Goal: Task Accomplishment & Management: Use online tool/utility

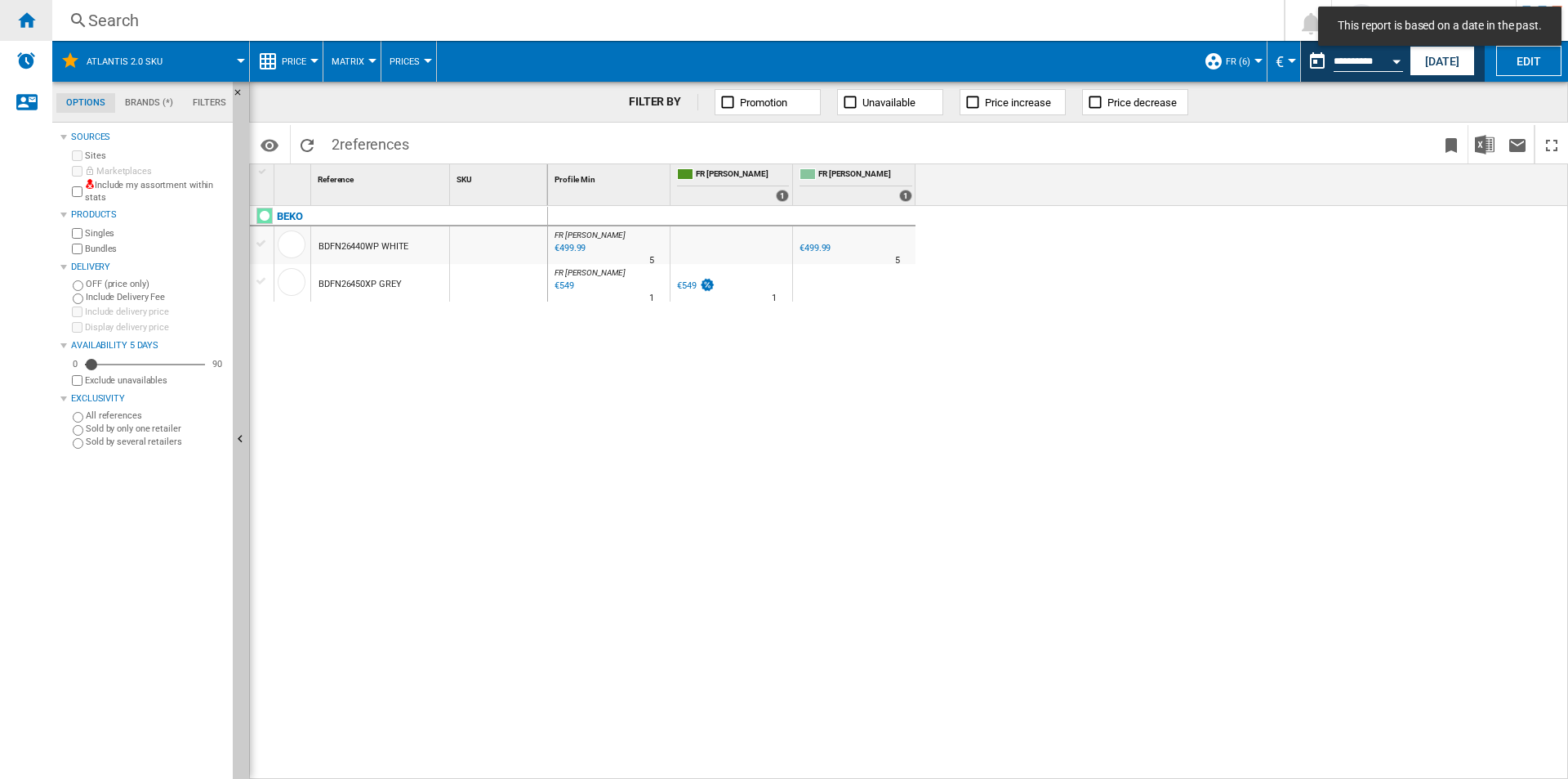
click at [40, 24] on div "Home" at bounding box center [26, 20] width 53 height 41
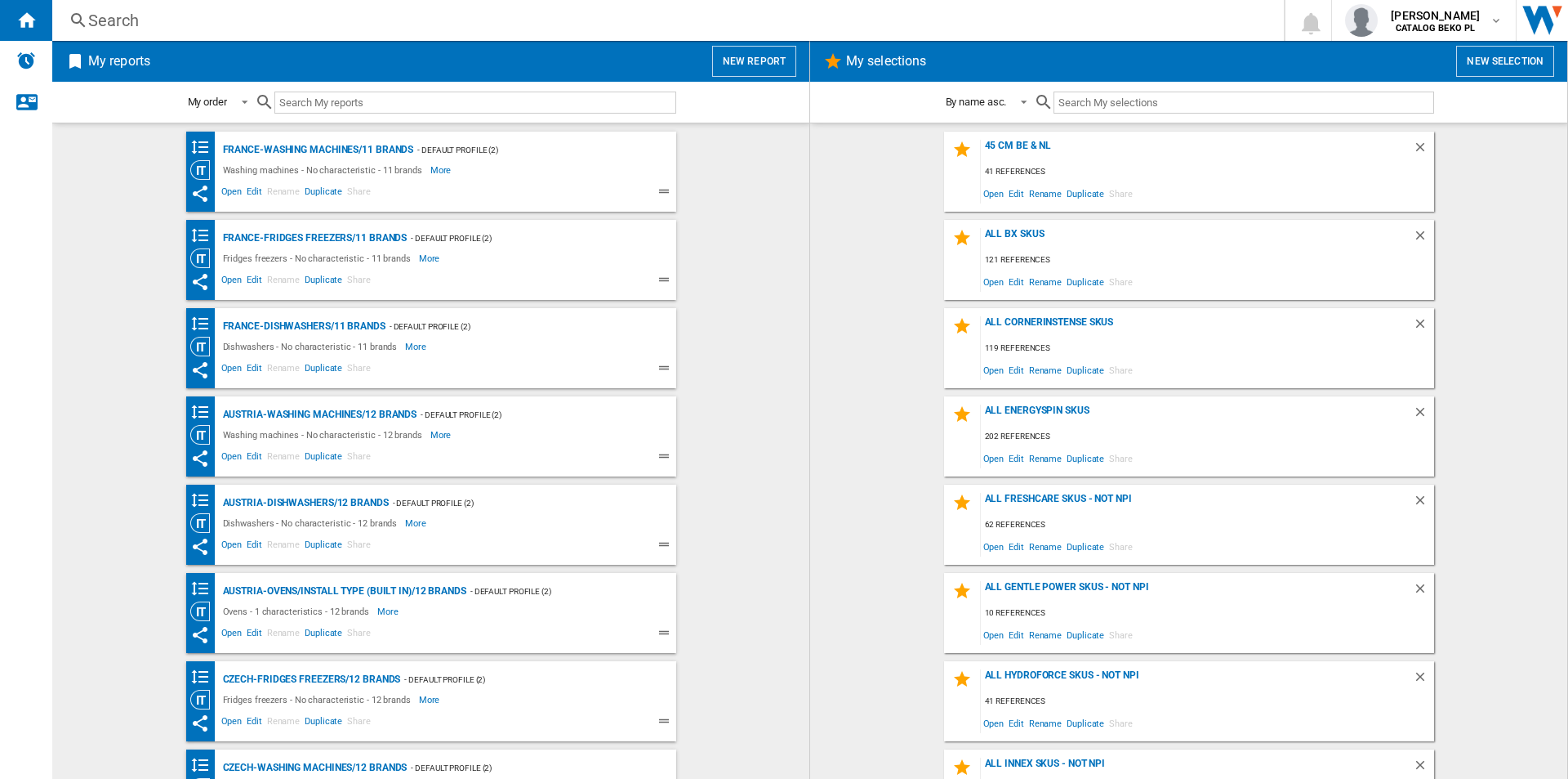
click at [741, 57] on button "New report" at bounding box center [754, 61] width 84 height 31
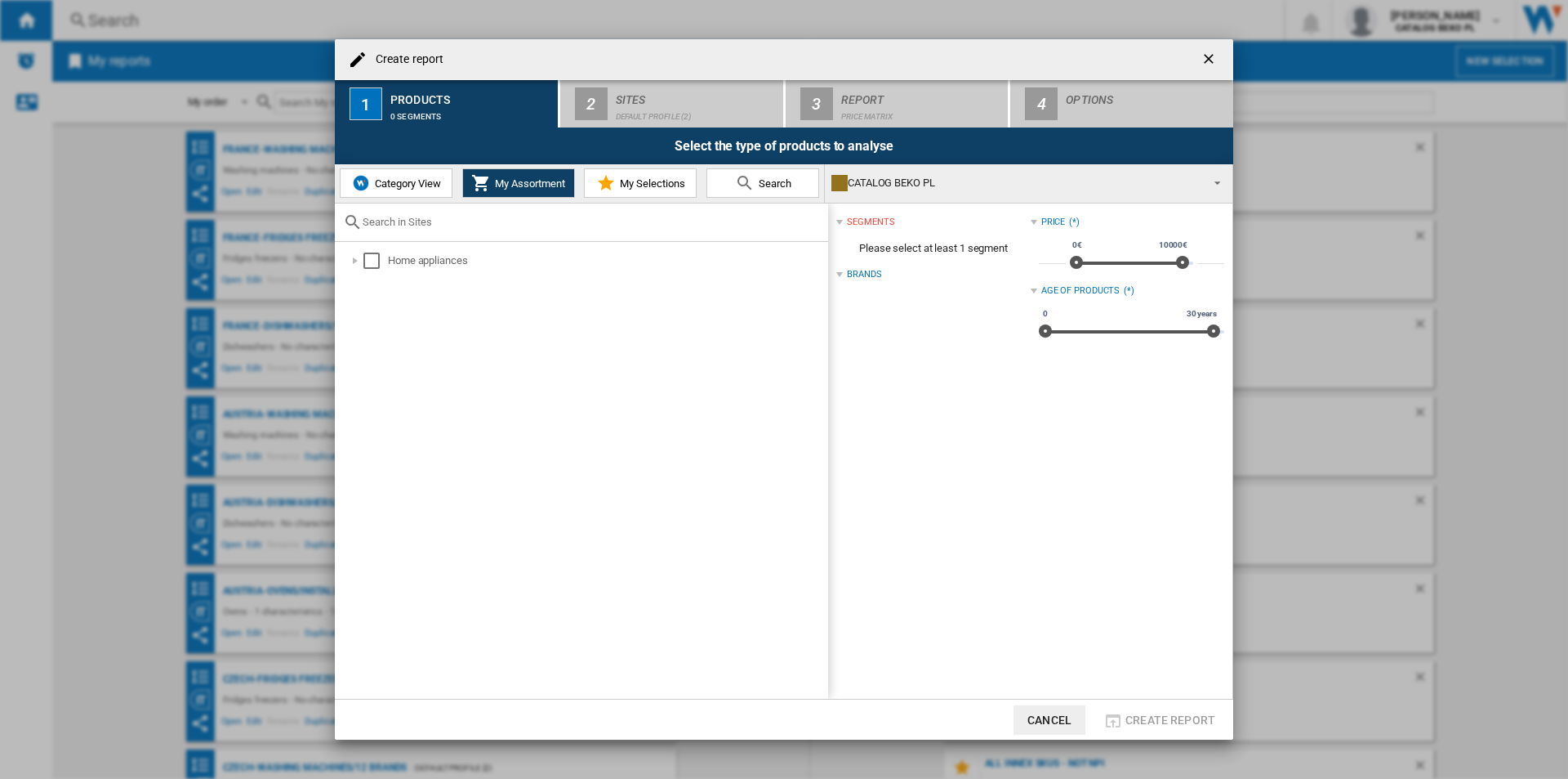
click at [603, 178] on md-icon at bounding box center [606, 184] width 20 height 20
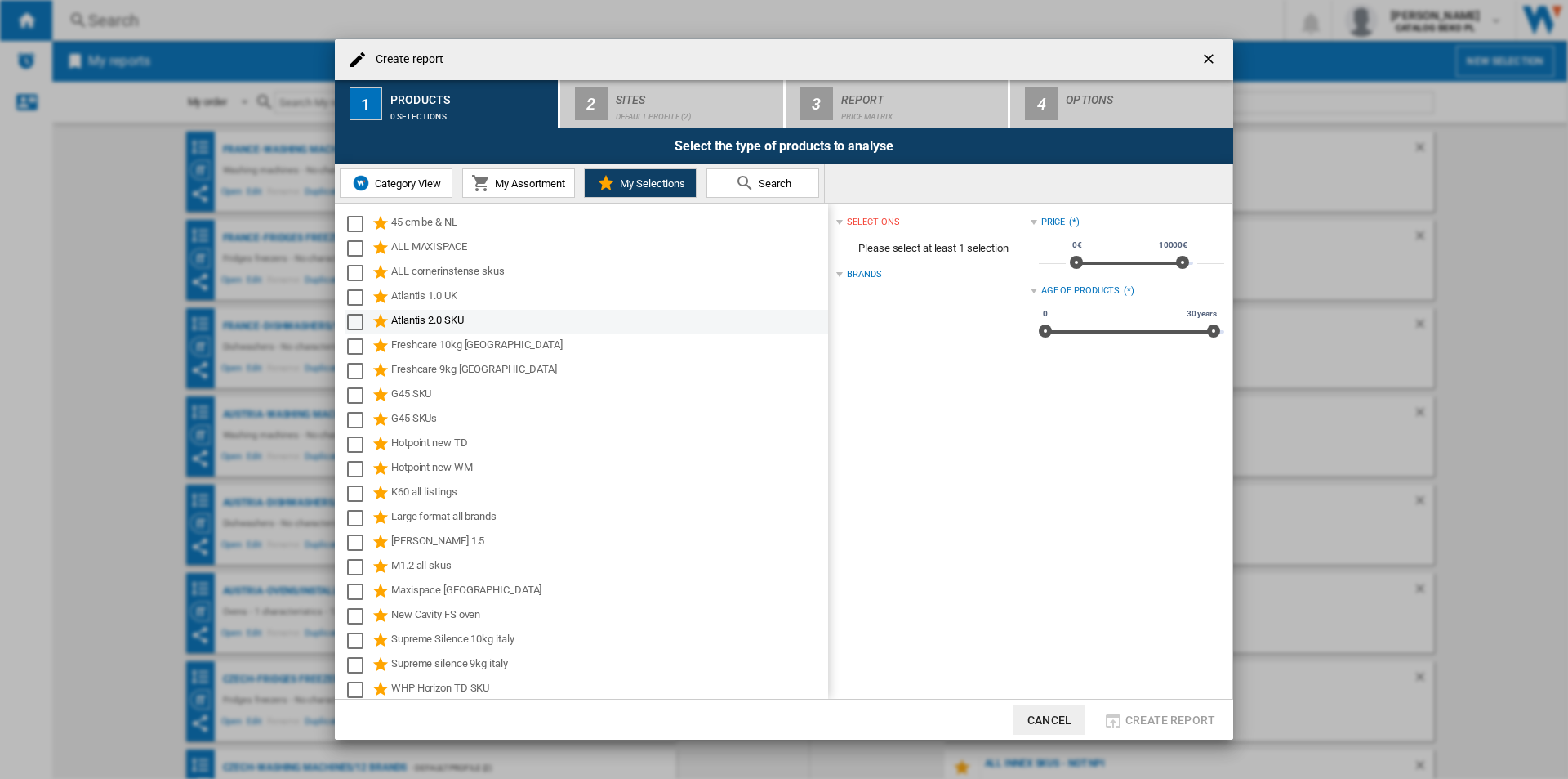
click at [459, 325] on div "Atlantis 2.0 SKU" at bounding box center [608, 322] width 434 height 20
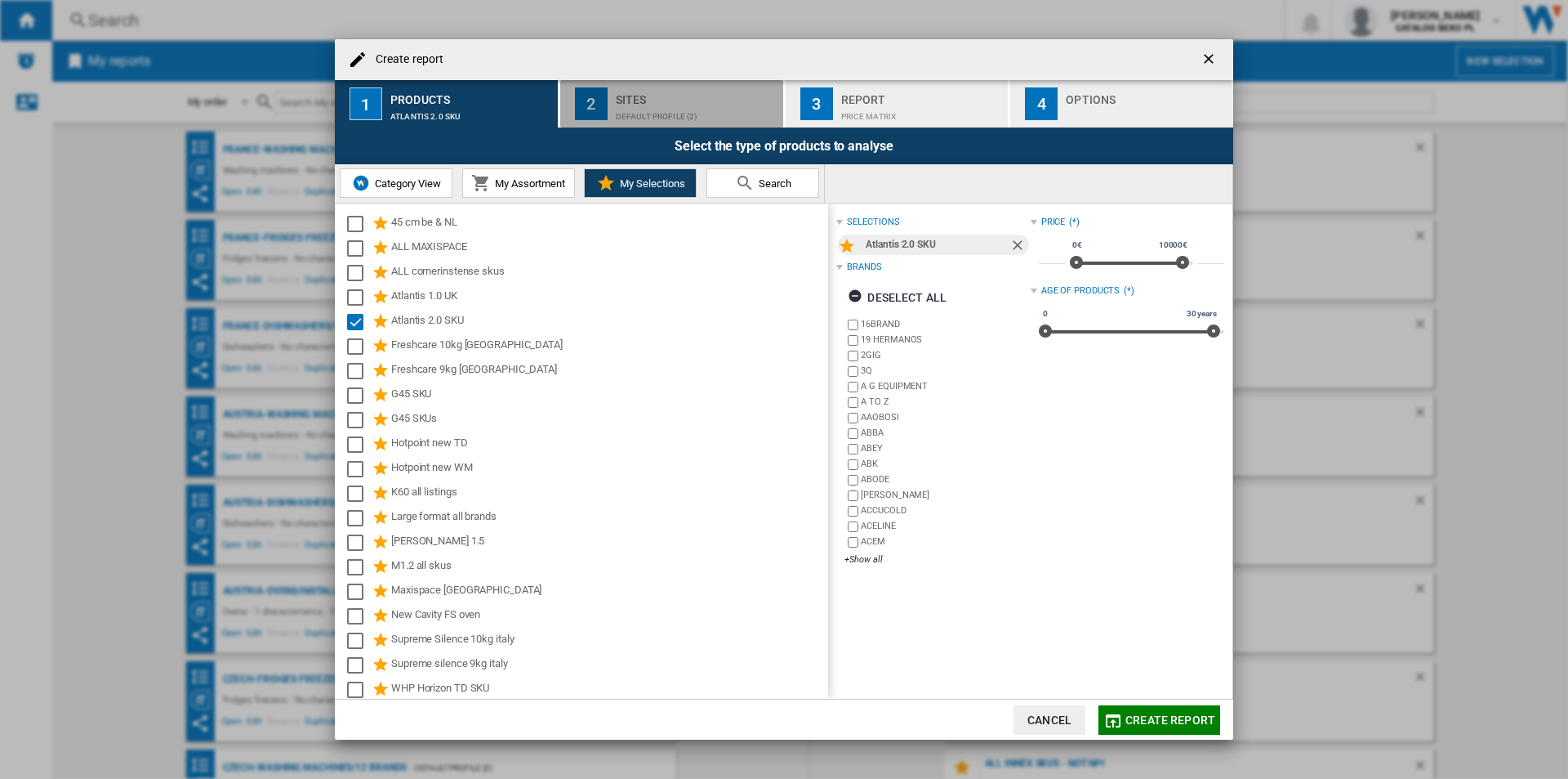
click at [662, 102] on div "Sites" at bounding box center [696, 94] width 161 height 17
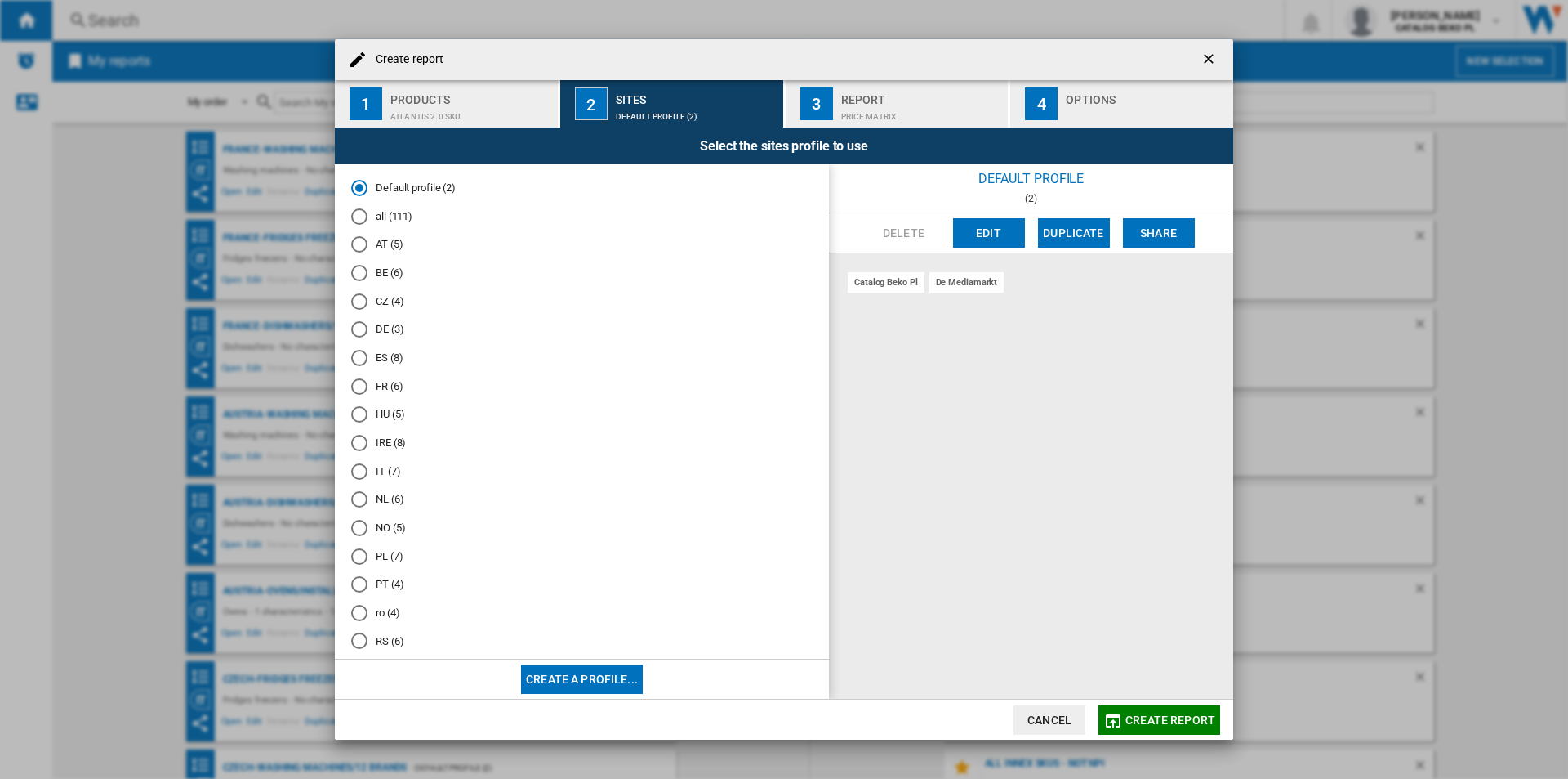
click at [388, 381] on md-radio-button "FR (6)" at bounding box center [581, 386] width 461 height 16
click at [1078, 104] on div "button" at bounding box center [1146, 112] width 161 height 17
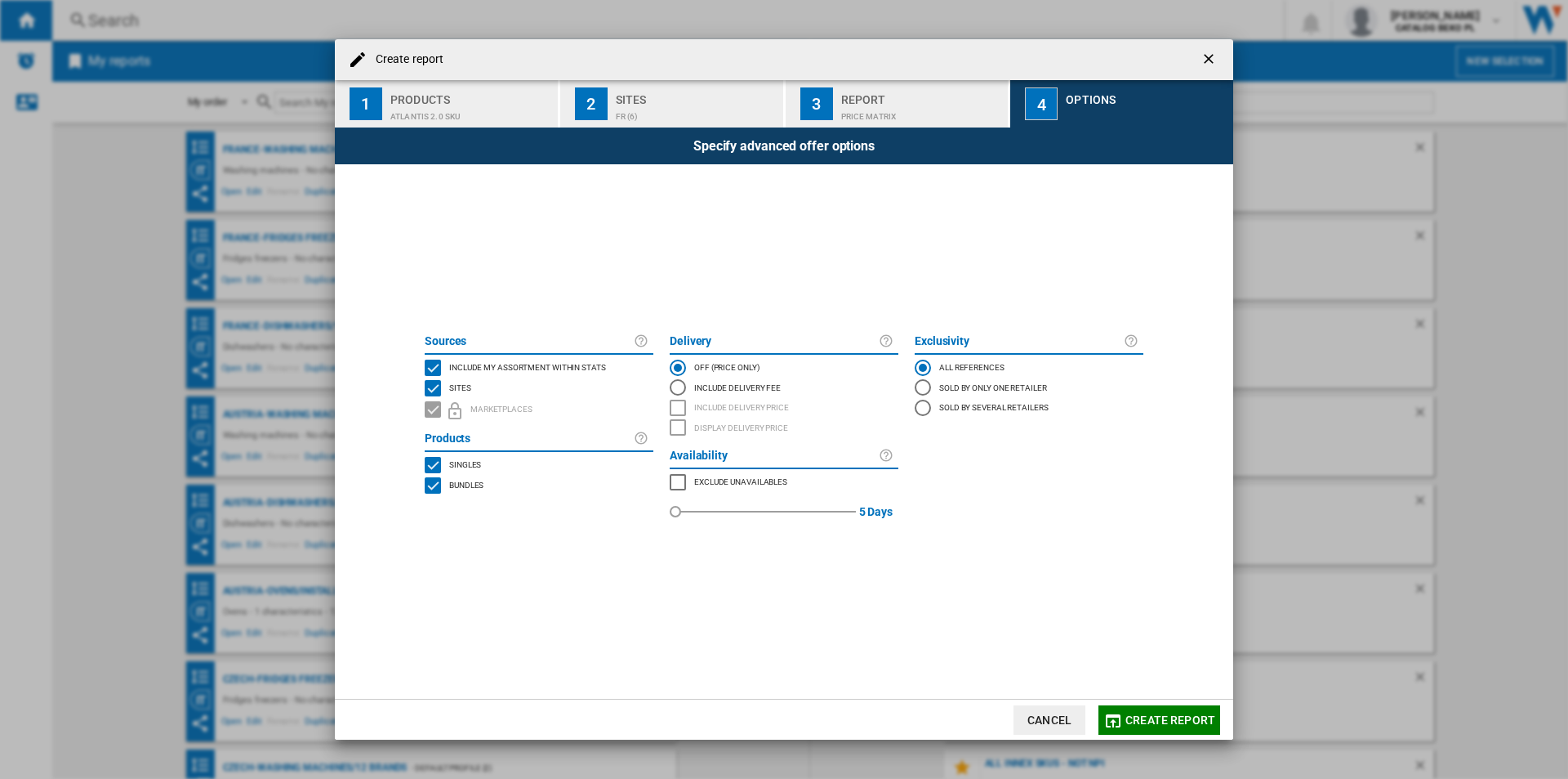
click at [525, 365] on span "Include my assortment within stats" at bounding box center [528, 366] width 157 height 12
click at [1153, 710] on button "Create report" at bounding box center [1158, 719] width 122 height 30
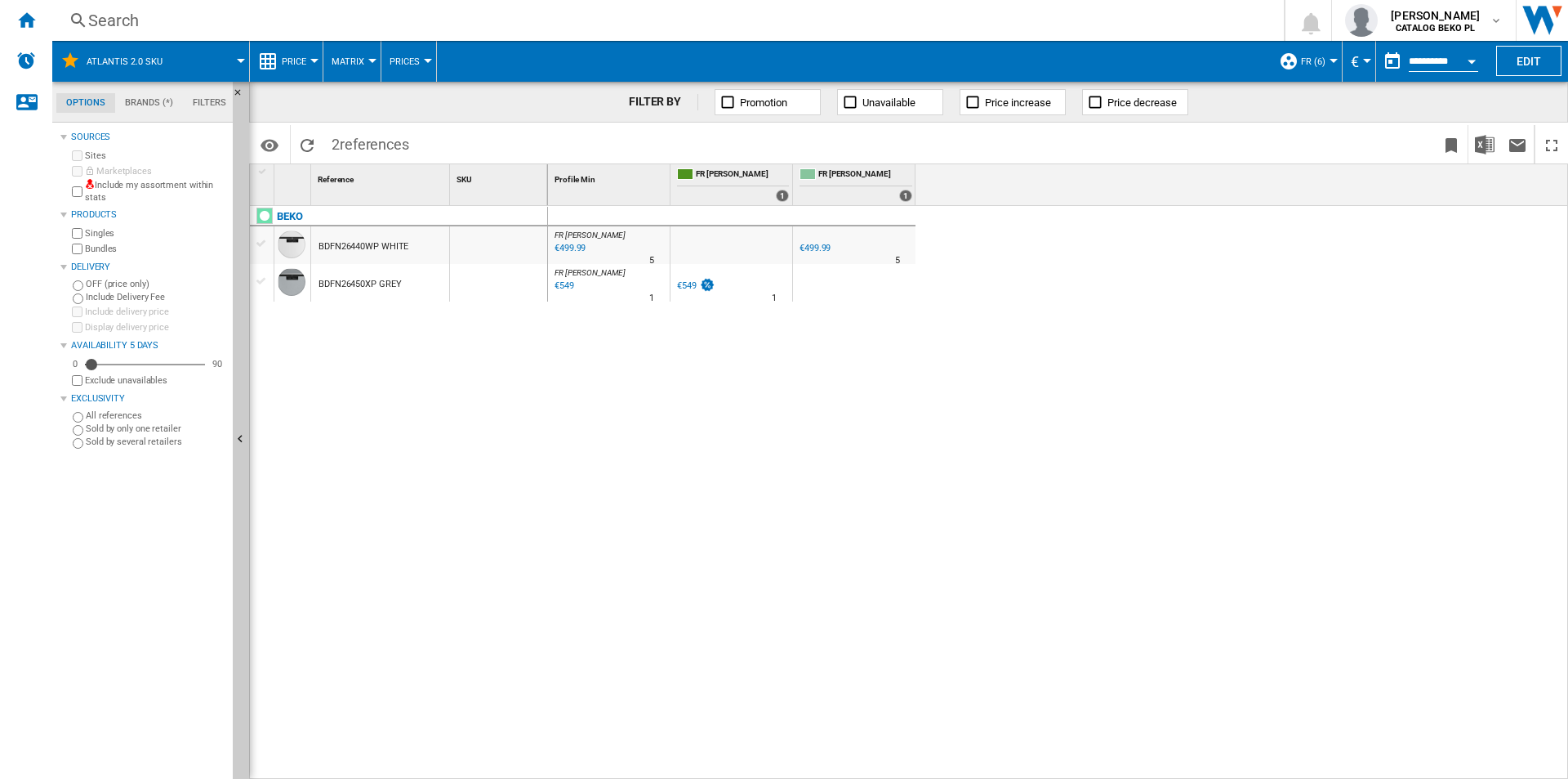
click at [313, 58] on button "Price" at bounding box center [298, 61] width 33 height 41
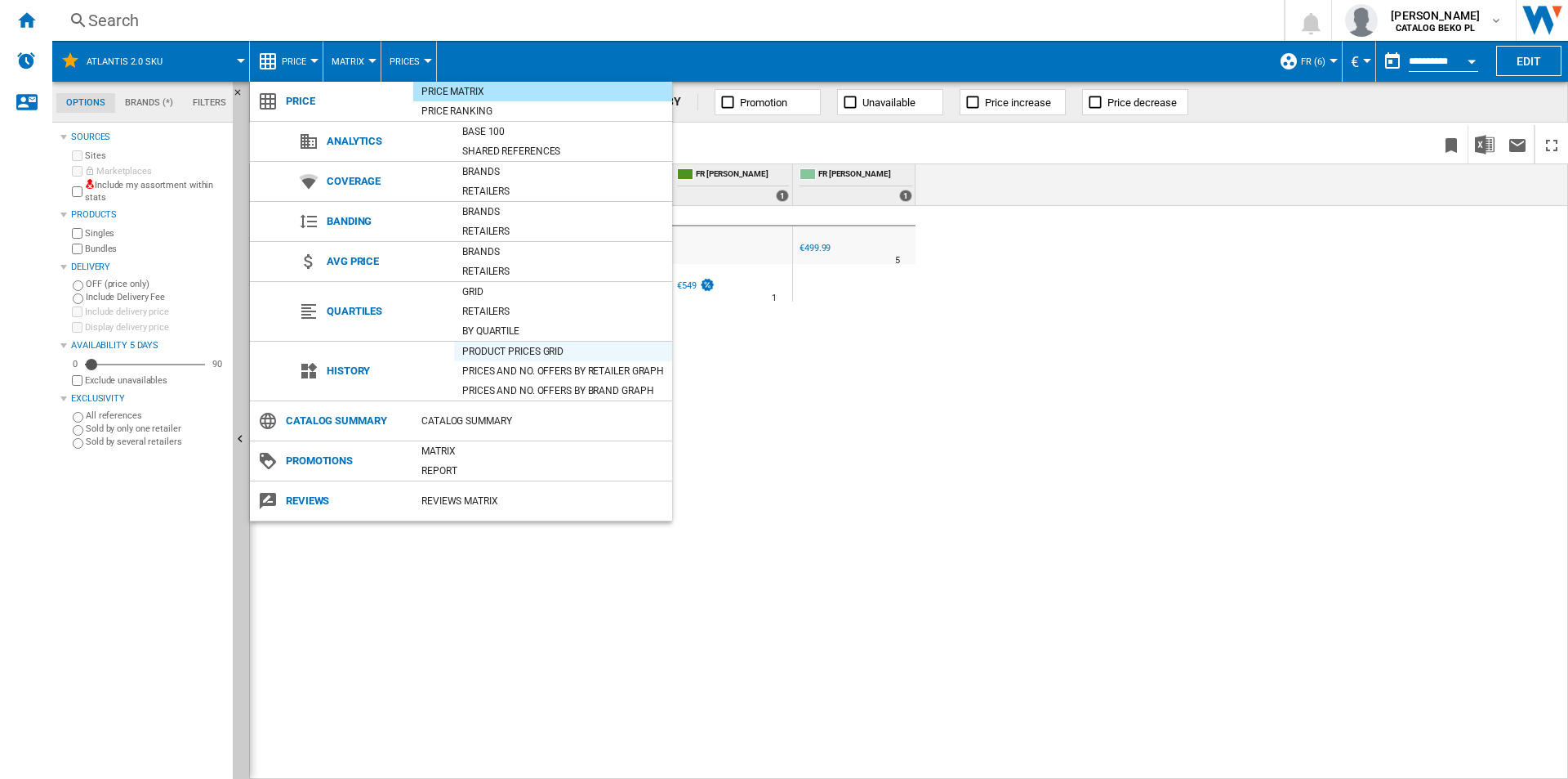
click at [560, 353] on div "Product prices grid" at bounding box center [563, 351] width 218 height 16
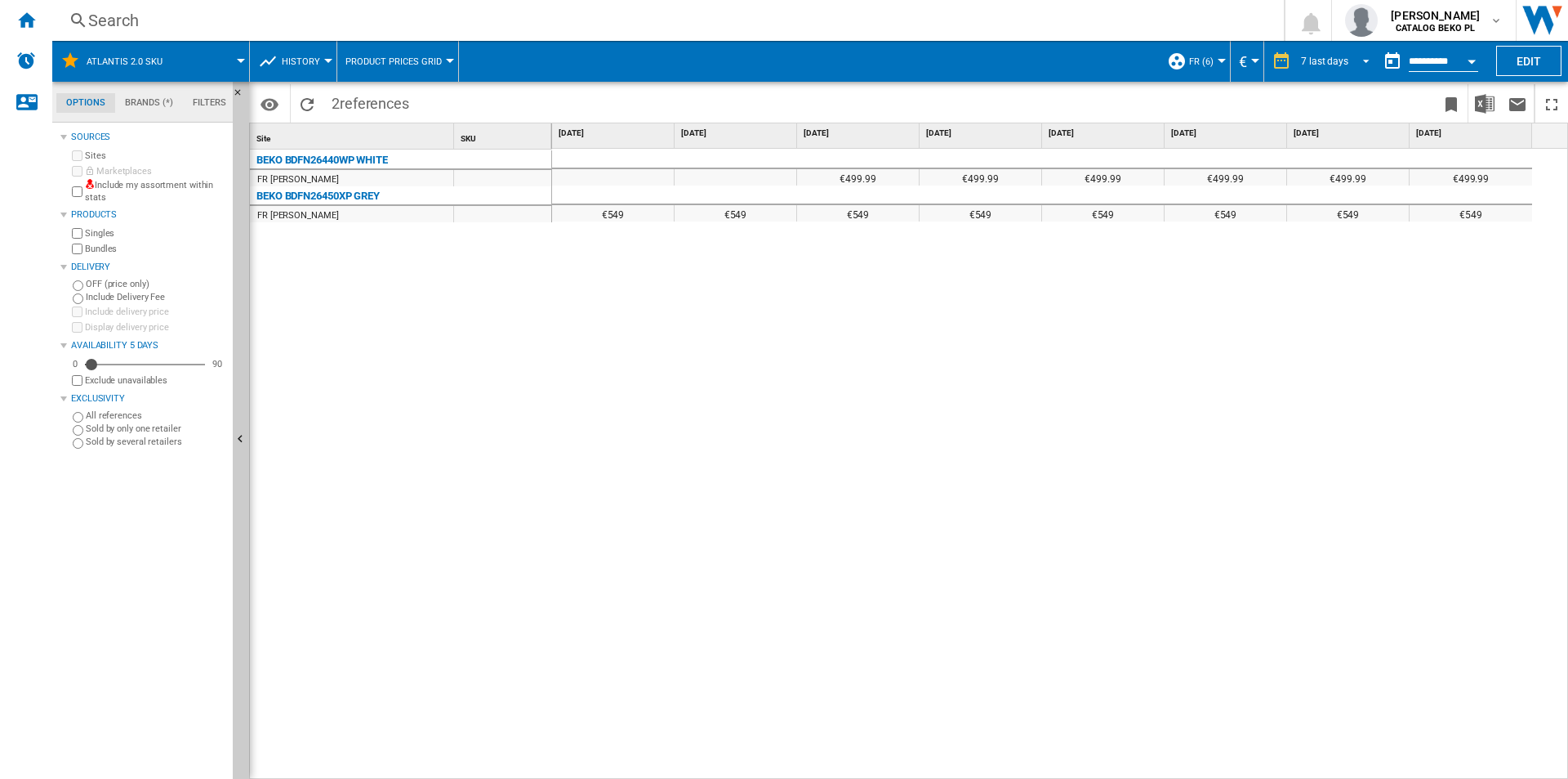
click at [1324, 68] on md-select-value "7 last days" at bounding box center [1337, 61] width 76 height 25
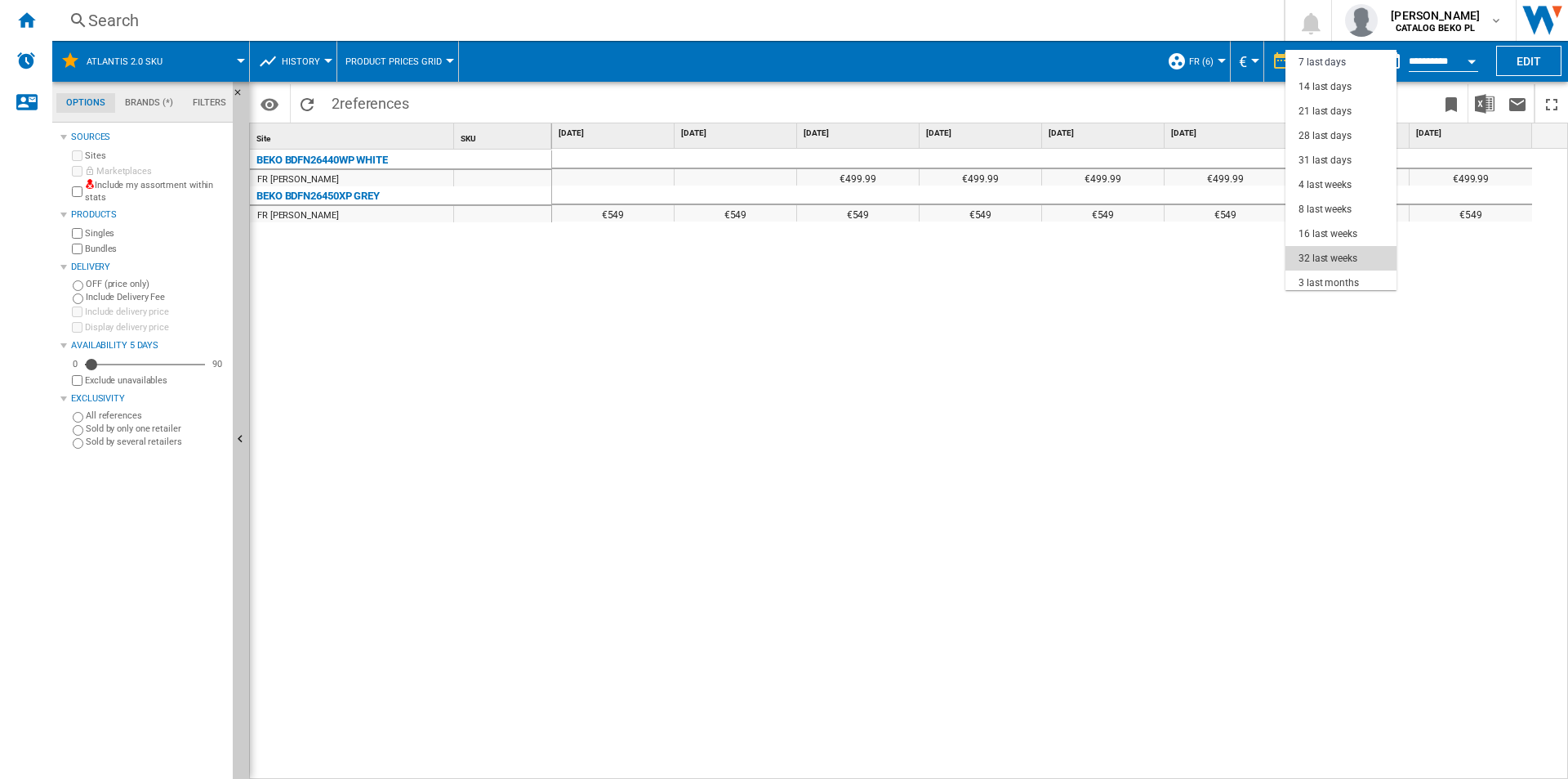
drag, startPoint x: 1338, startPoint y: 258, endPoint x: 1328, endPoint y: 262, distance: 10.8
click at [1337, 255] on div "32 last weeks" at bounding box center [1327, 259] width 59 height 14
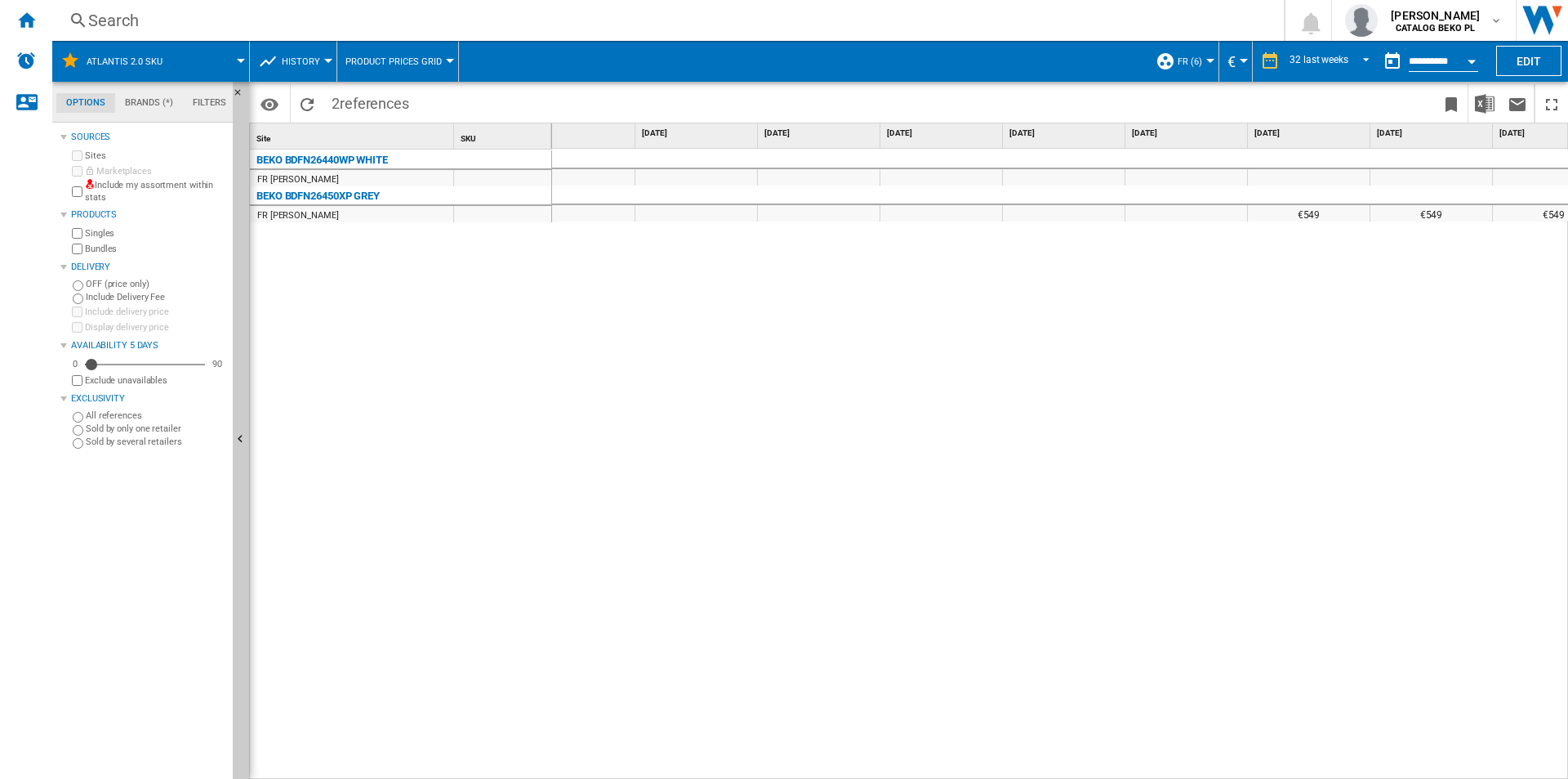
scroll to position [0, 3025]
click at [565, 384] on div "€499.99 €549 €549 €549 €549" at bounding box center [1060, 464] width 1017 height 631
